Goal: Task Accomplishment & Management: Use online tool/utility

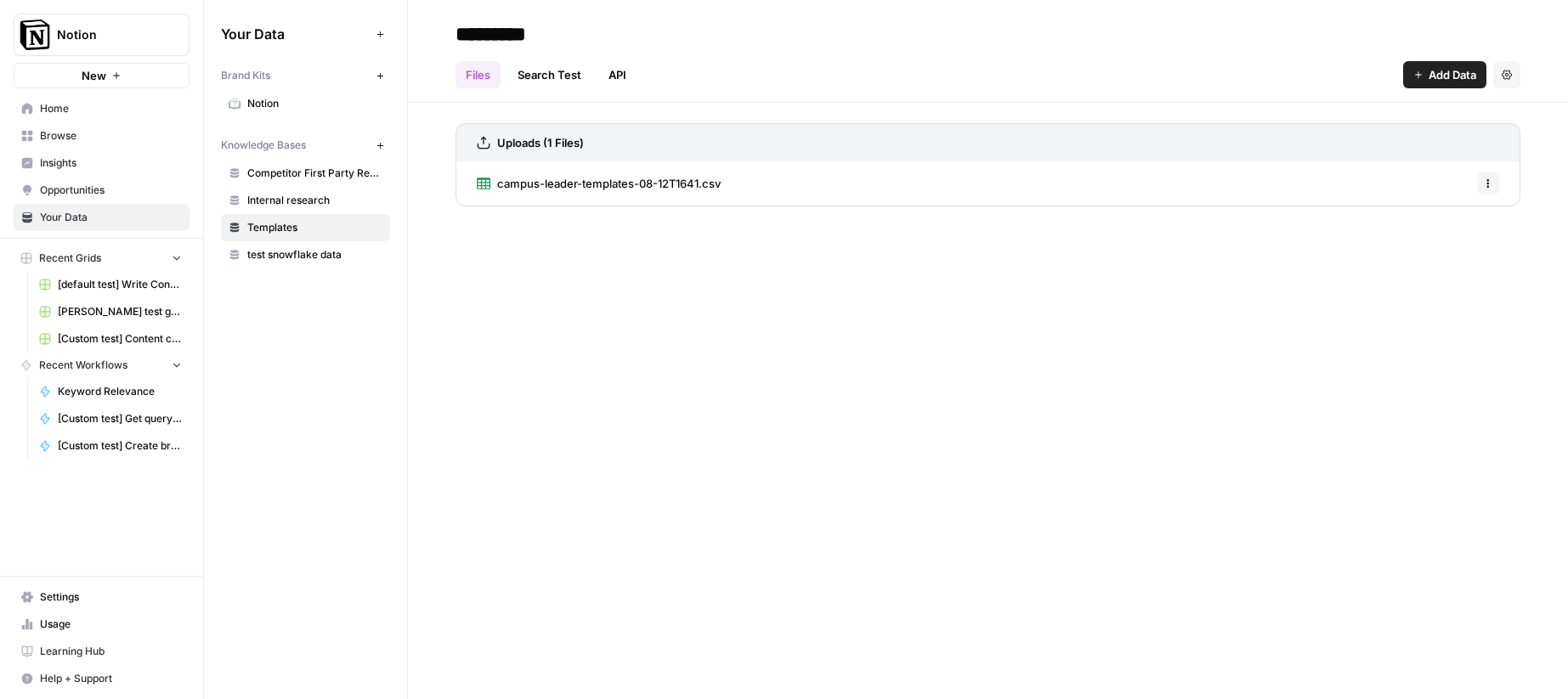
click at [525, 263] on div "********* Files Search Test API Add Data Settings Uploads (1 Files) campus-lead…" at bounding box center [988, 350] width 1160 height 699
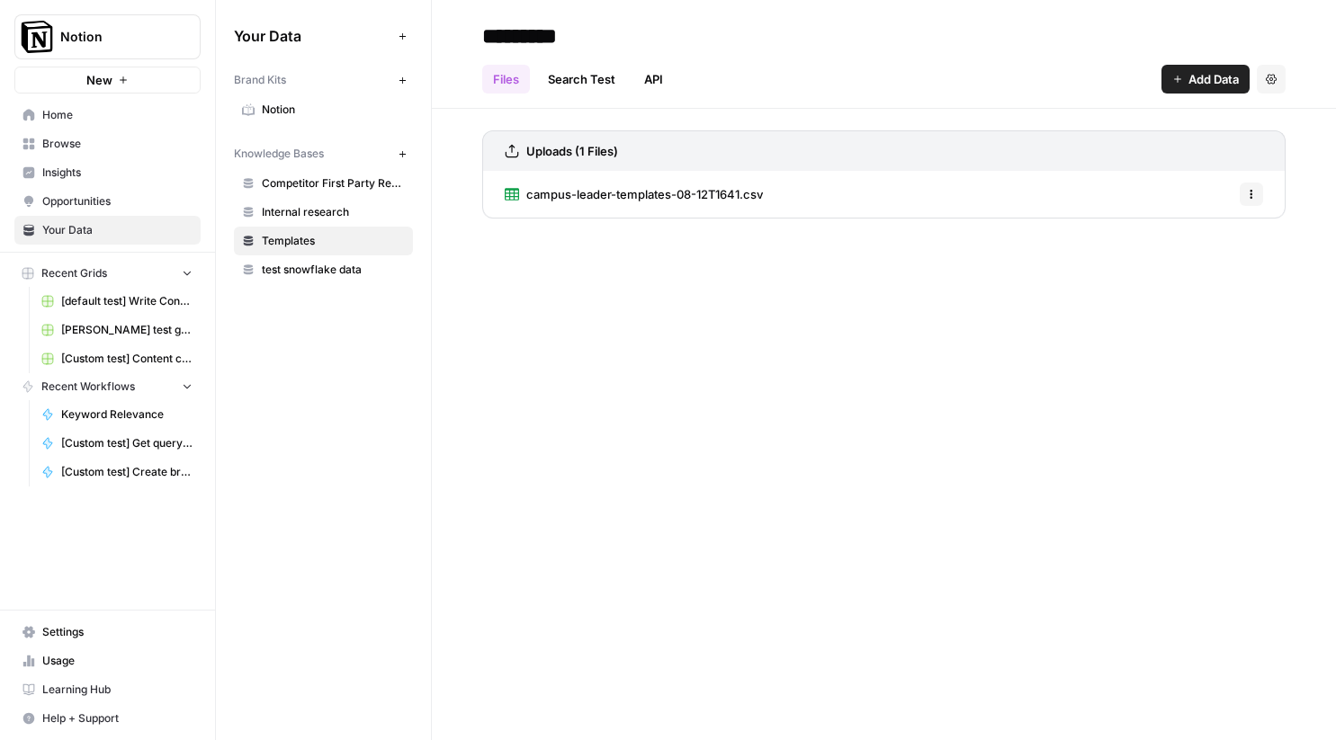
click at [125, 354] on span "[Custom test] Content creation flow" at bounding box center [126, 359] width 131 height 16
click at [97, 471] on span "[Custom test] Create briefs from query inputs" at bounding box center [126, 472] width 131 height 16
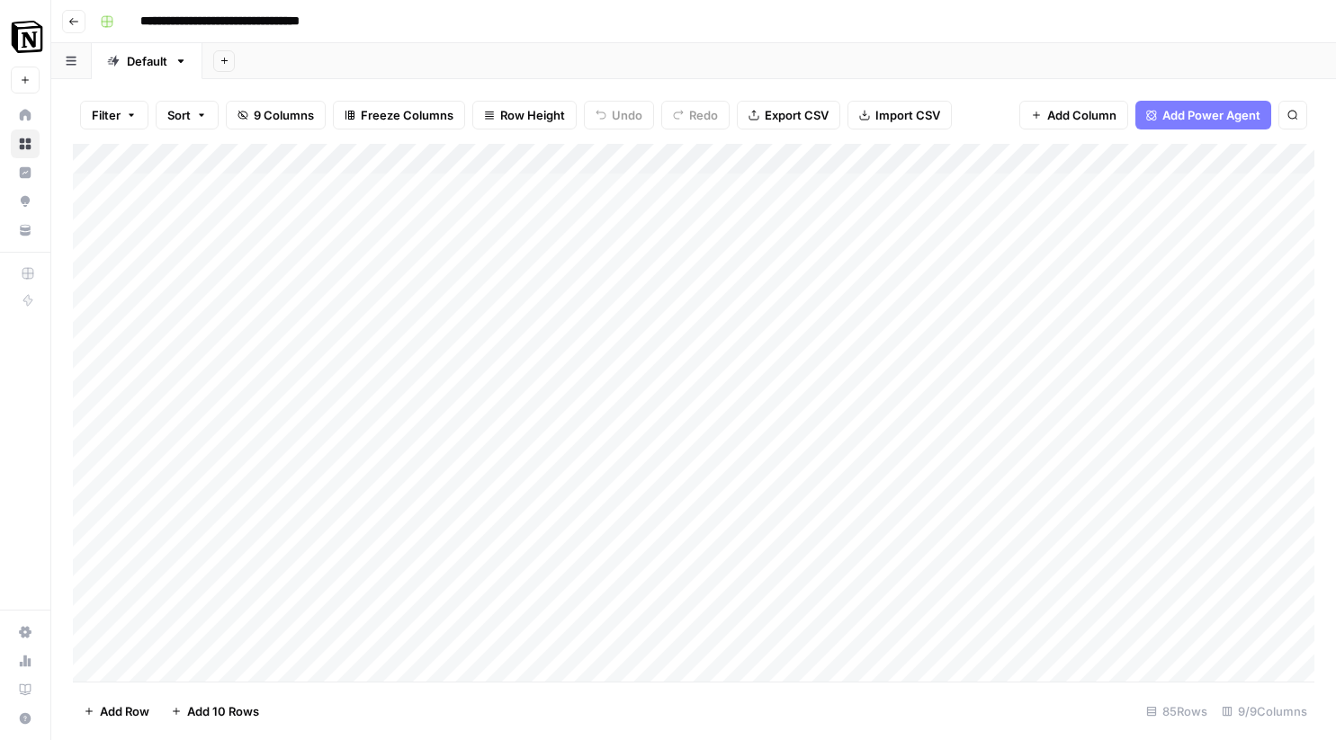
click at [851, 156] on div "Add Column" at bounding box center [693, 413] width 1241 height 538
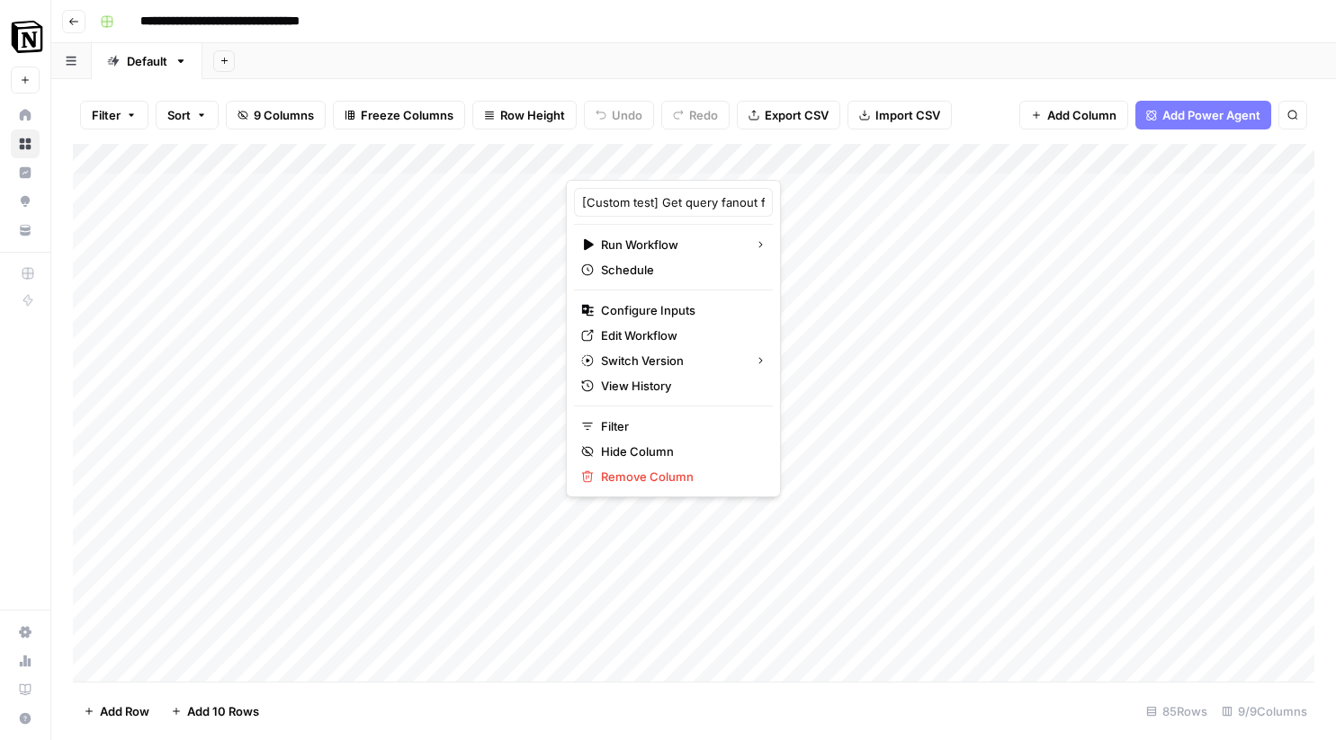
click at [850, 157] on div at bounding box center [725, 162] width 319 height 36
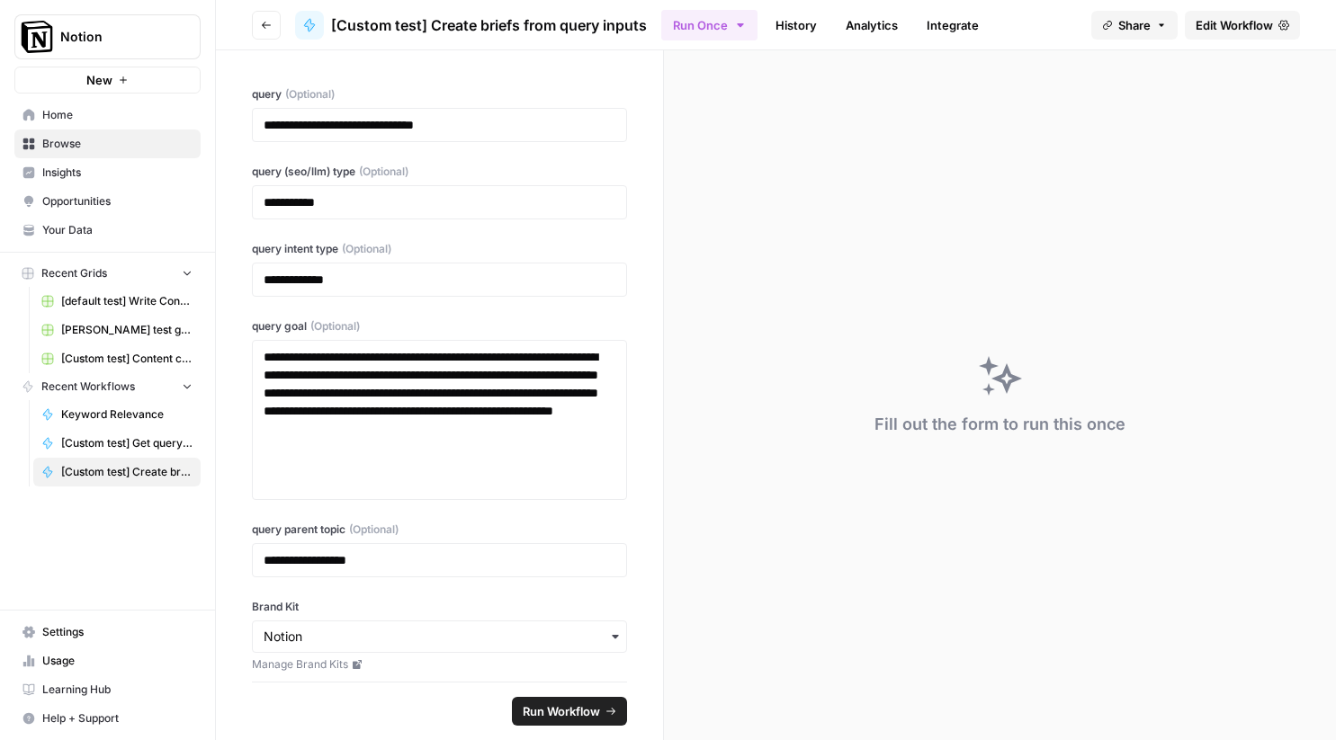
click at [817, 30] on link "History" at bounding box center [796, 25] width 63 height 29
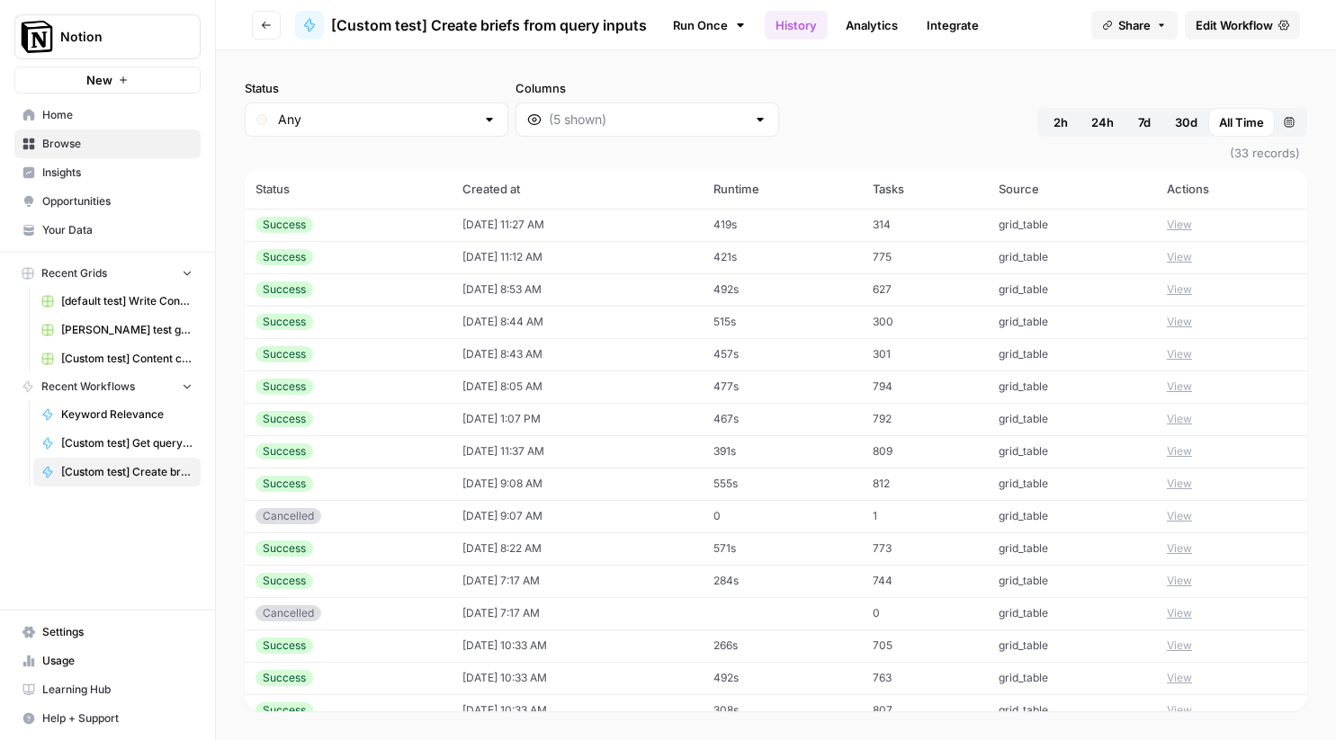
click at [1190, 229] on button "View" at bounding box center [1179, 225] width 25 height 16
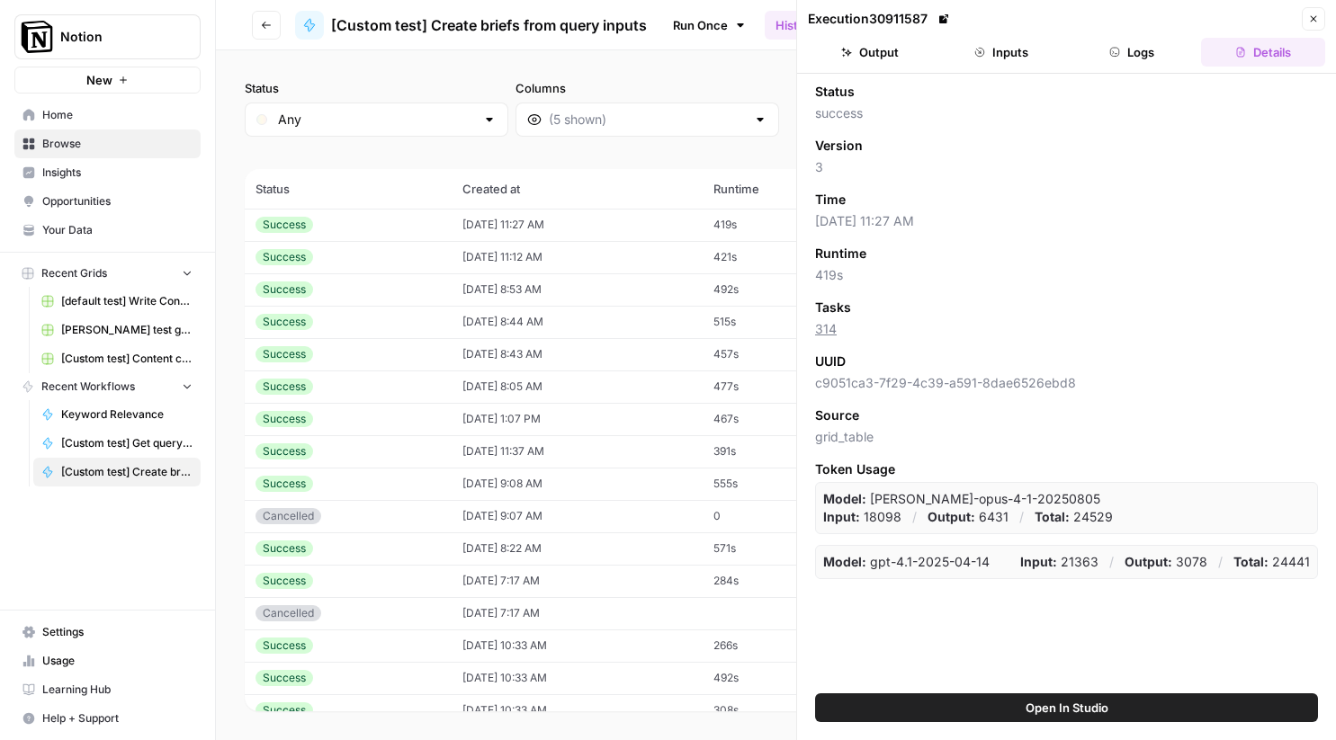
click at [1303, 13] on button "Close" at bounding box center [1313, 18] width 23 height 23
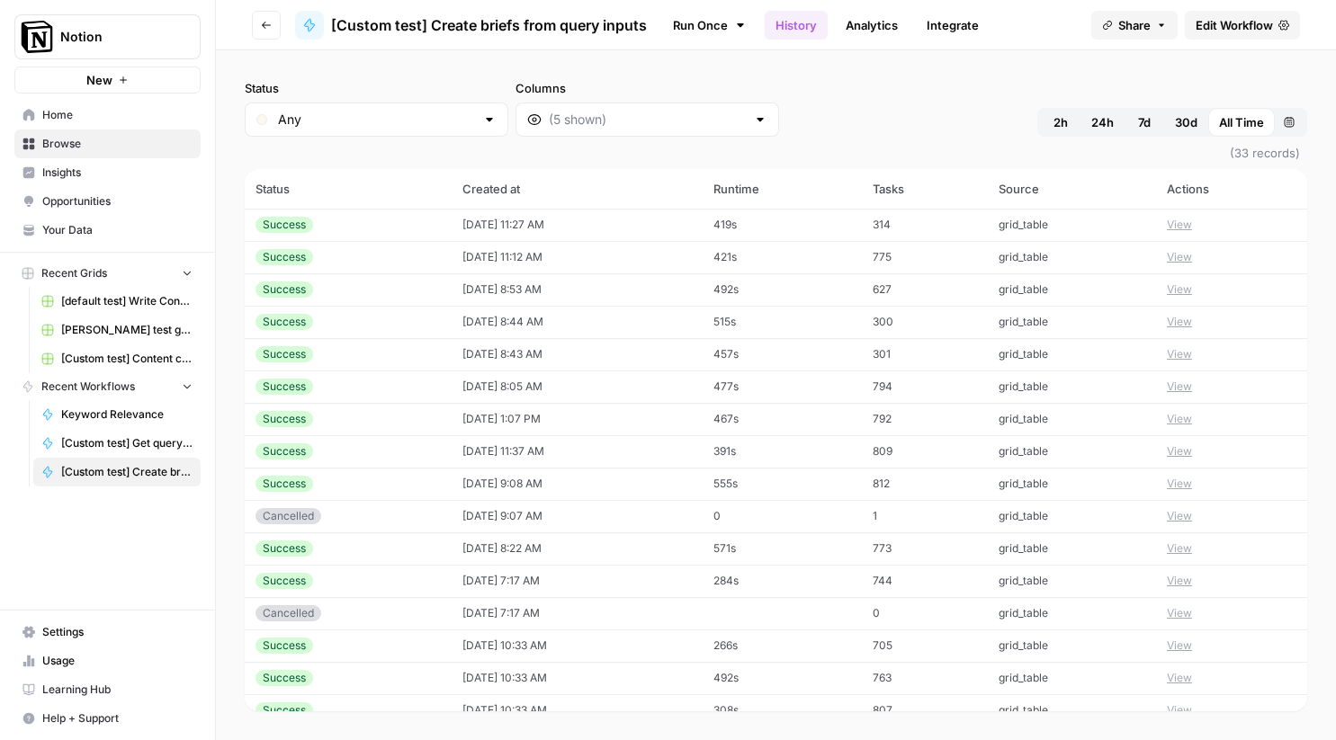
click at [1184, 229] on button "View" at bounding box center [1179, 225] width 25 height 16
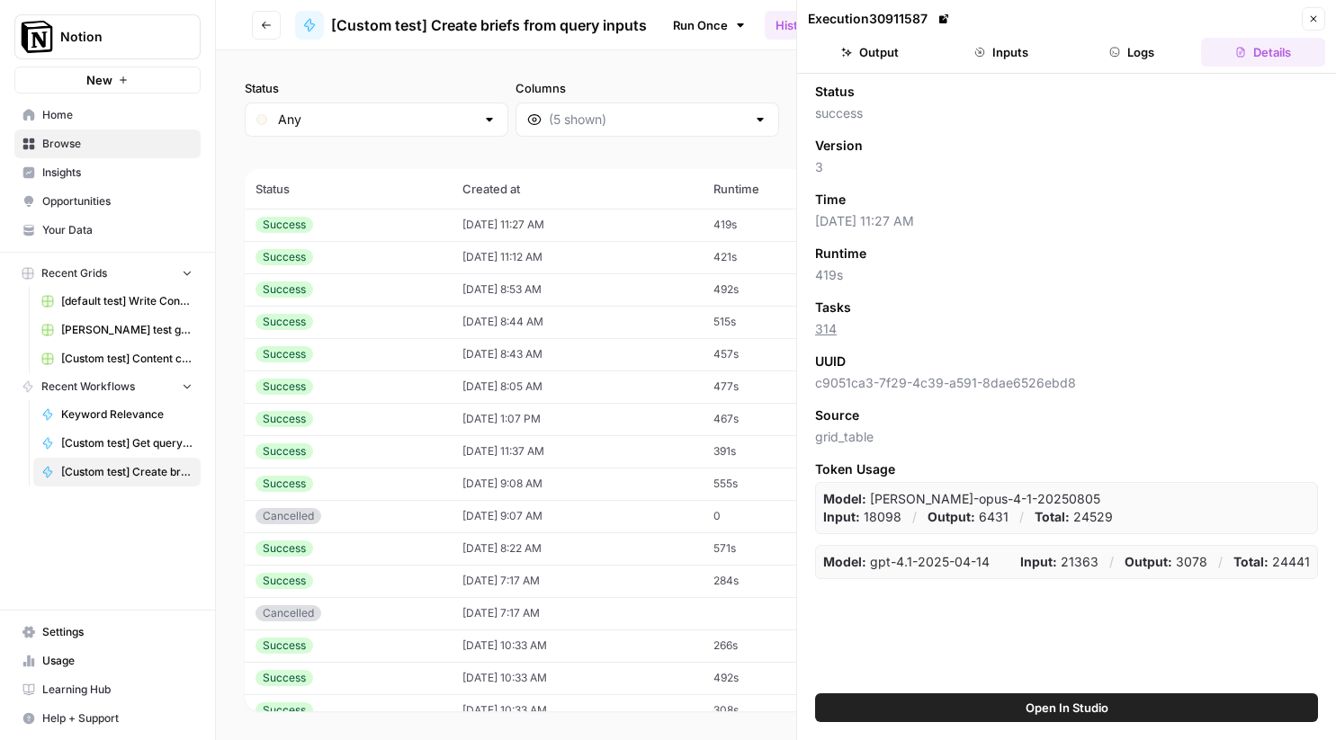
click at [1012, 50] on button "Inputs" at bounding box center [1001, 52] width 124 height 29
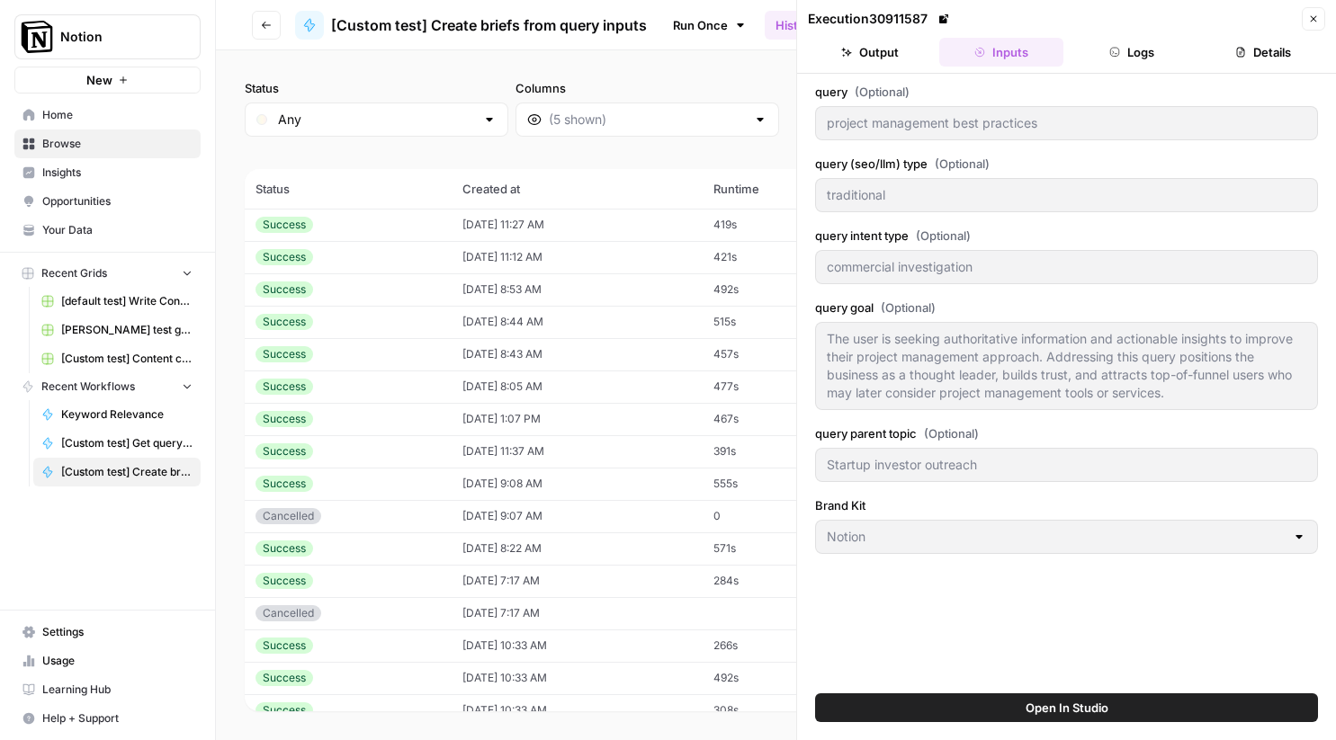
click at [1186, 49] on button "Logs" at bounding box center [1133, 52] width 124 height 29
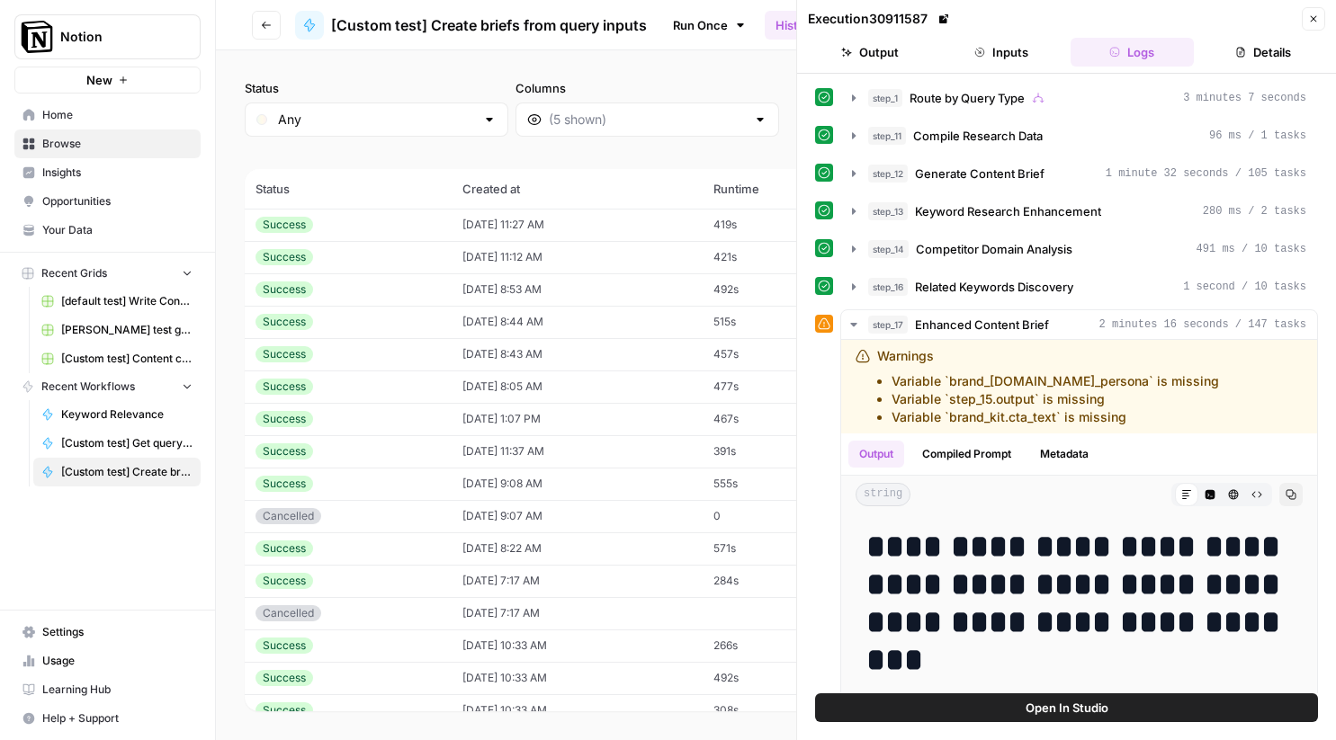
click at [1306, 14] on button "Close" at bounding box center [1313, 18] width 23 height 23
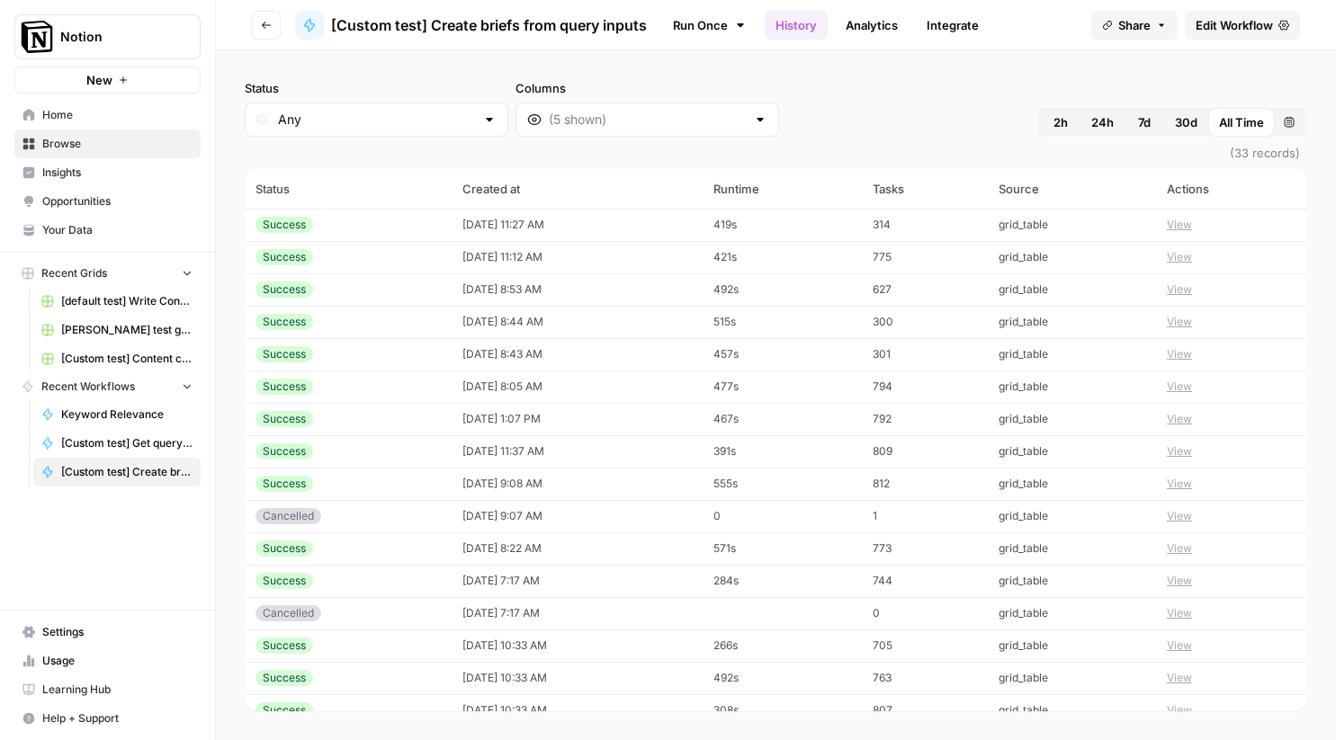
click at [1233, 42] on header "Go back [Custom test] Create briefs from query inputs Run Once History Analytic…" at bounding box center [776, 25] width 1120 height 50
click at [1233, 28] on span "Edit Workflow" at bounding box center [1234, 25] width 77 height 18
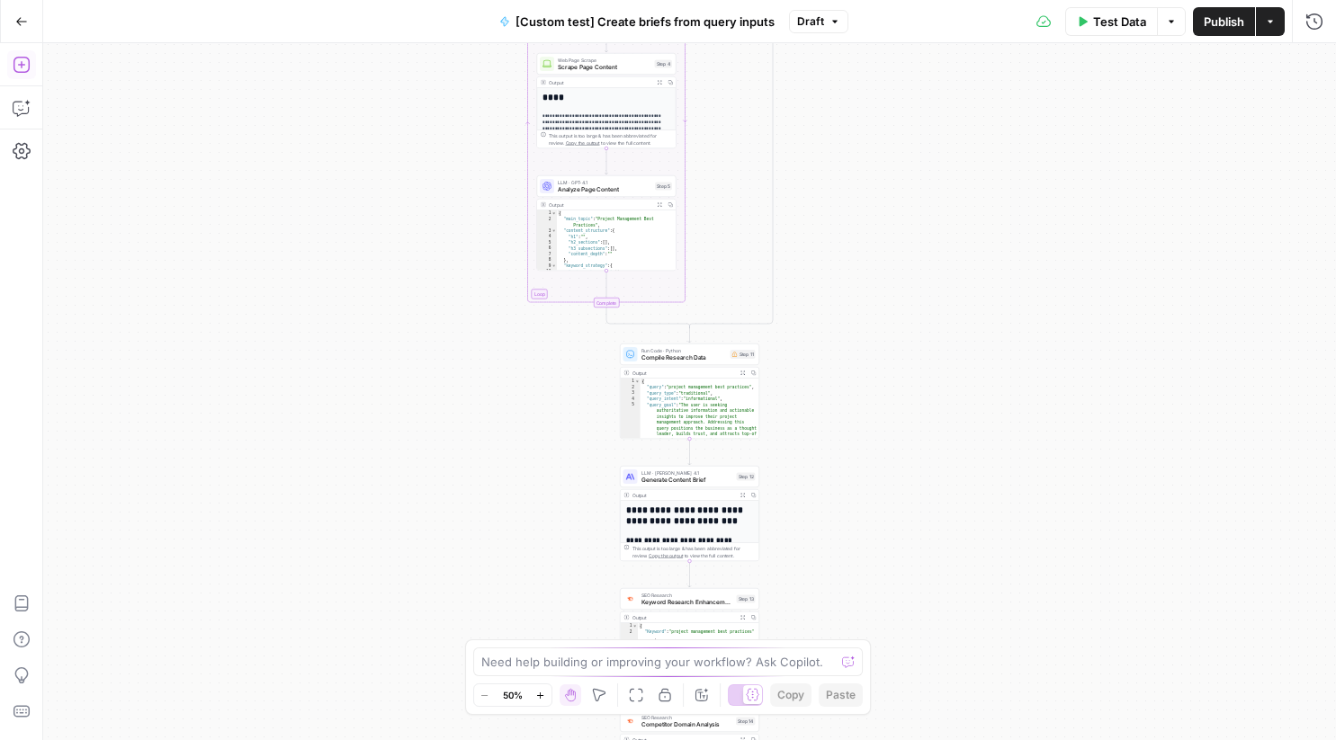
click at [32, 64] on button "Add Steps" at bounding box center [21, 64] width 29 height 29
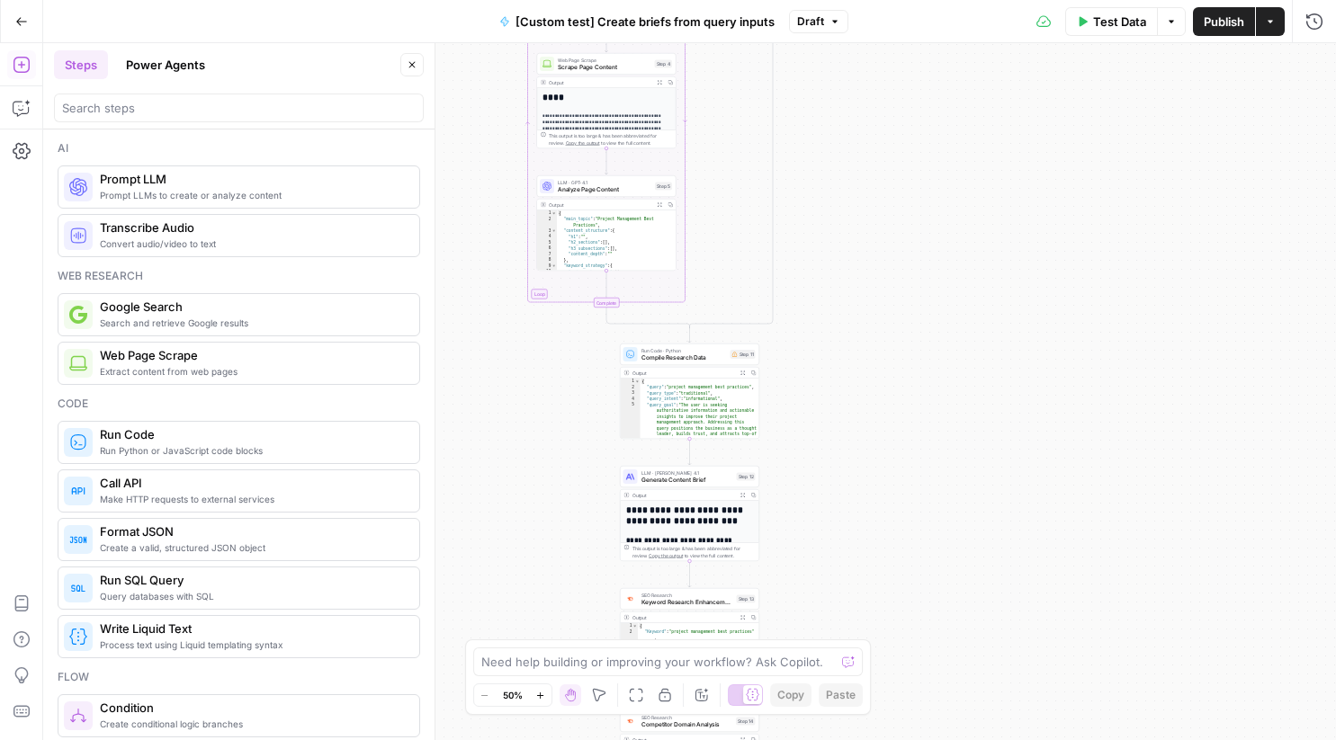
type textarea "*"
click at [686, 390] on div "{ "query" : "project management best practices" , "query_type" : "traditional" …" at bounding box center [701, 435] width 120 height 113
click at [681, 365] on div "Run Code · Python Compile Research Data Step 11 Copy step Delete step Add Note …" at bounding box center [689, 391] width 139 height 95
click at [684, 356] on span "Compile Research Data" at bounding box center [683, 358] width 85 height 9
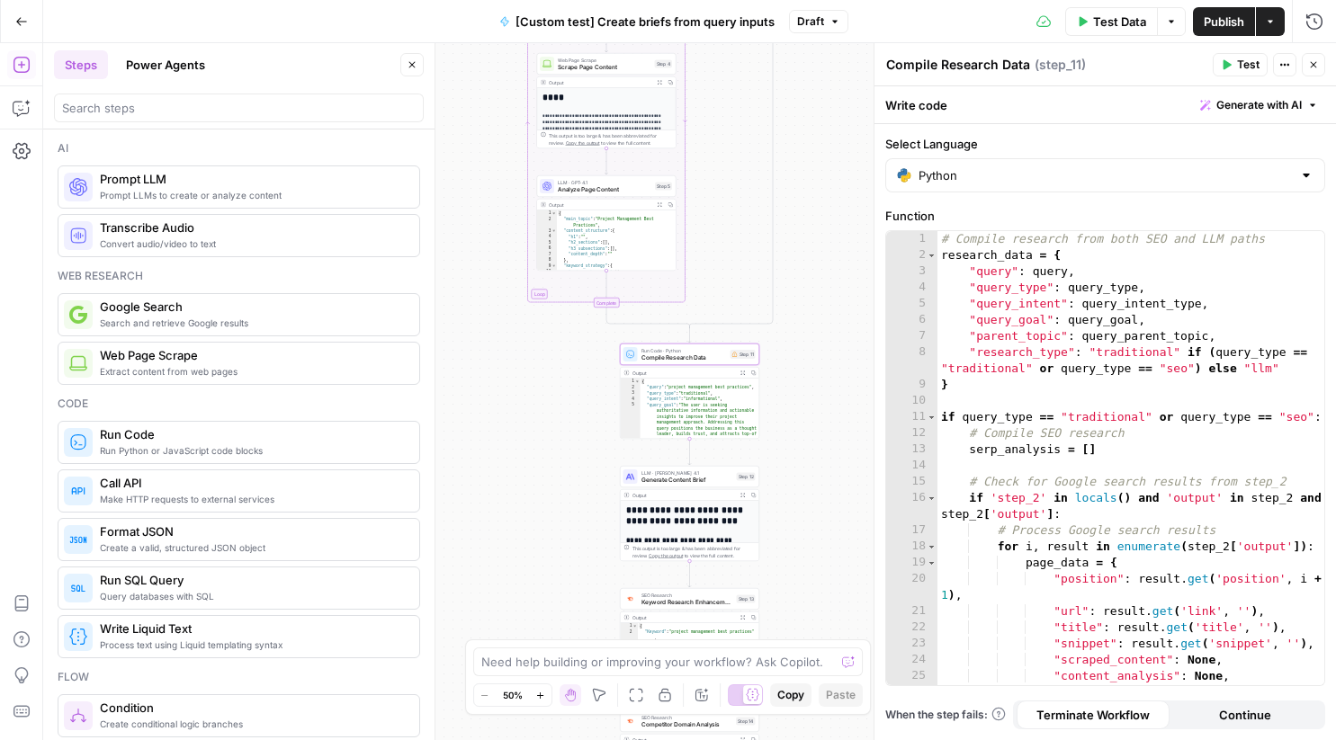
click at [600, 189] on span "Analyze Page Content" at bounding box center [605, 189] width 94 height 9
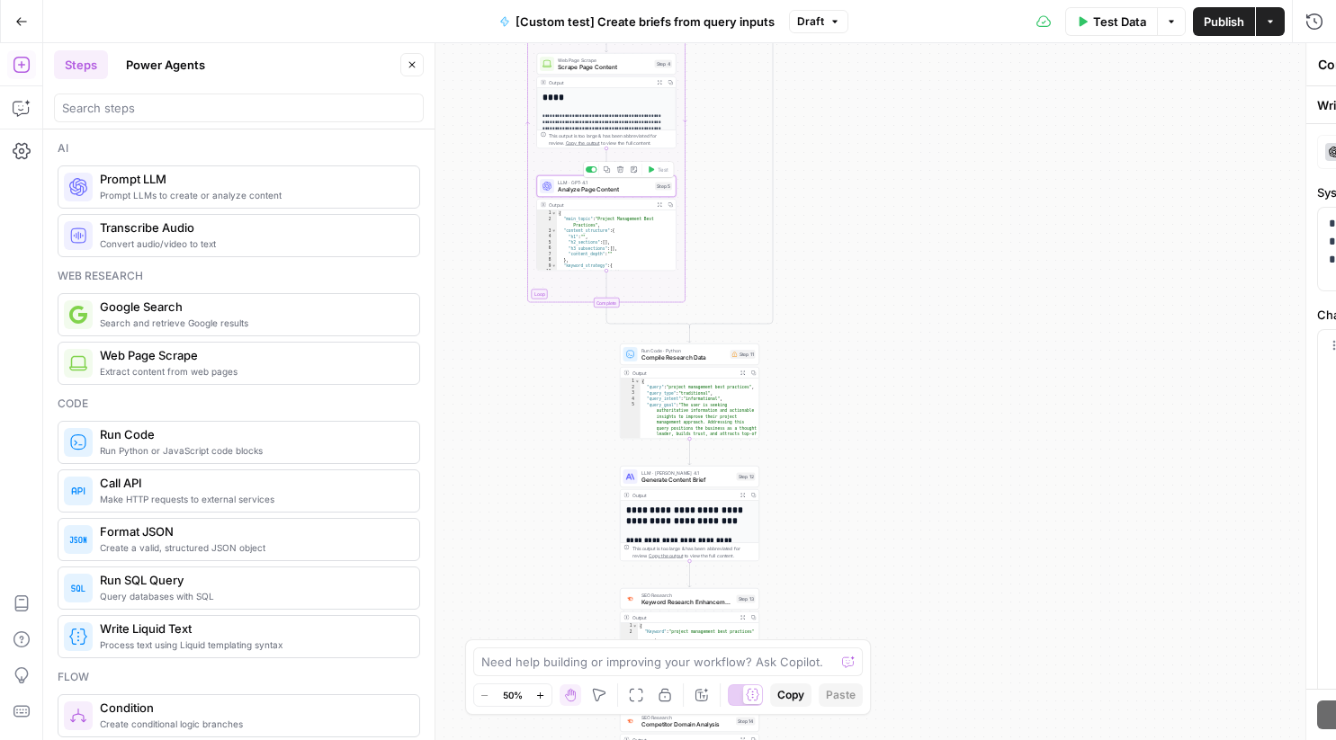
type textarea "Analyze Page Content"
